Goal: Register for event/course

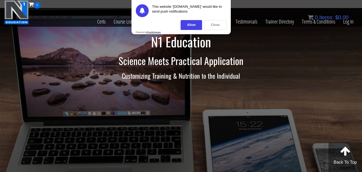
click at [212, 25] on div "Close" at bounding box center [215, 25] width 22 height 10
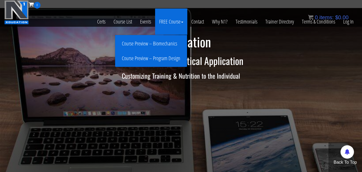
click at [167, 59] on link "Course Preview – Program Design" at bounding box center [150, 58] width 69 height 9
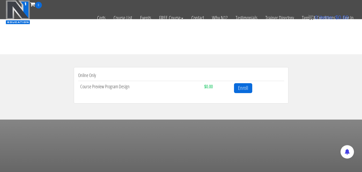
scroll to position [164, 0]
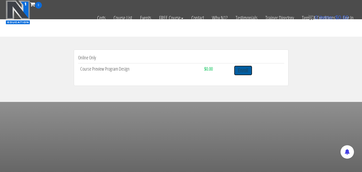
click at [244, 70] on link "Enroll" at bounding box center [243, 71] width 18 height 10
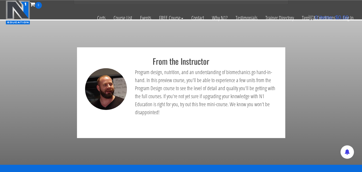
scroll to position [219, 0]
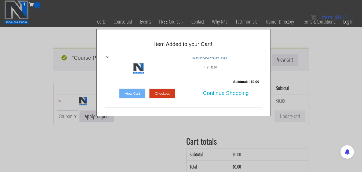
click at [168, 94] on link "Checkout" at bounding box center [162, 94] width 26 height 10
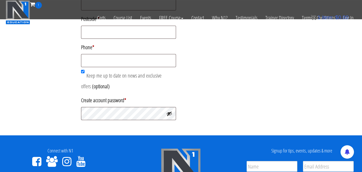
scroll to position [280, 0]
